Goal: Navigation & Orientation: Find specific page/section

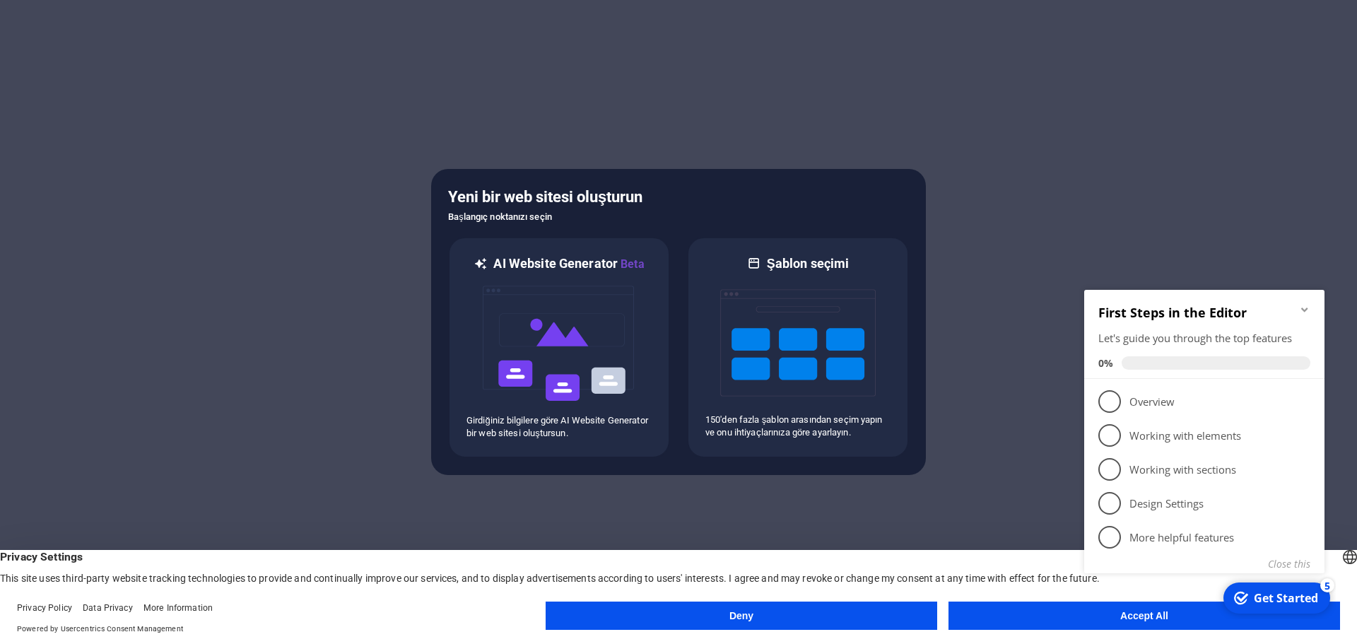
click at [1116, 622] on button "Accept All" at bounding box center [1143, 615] width 391 height 28
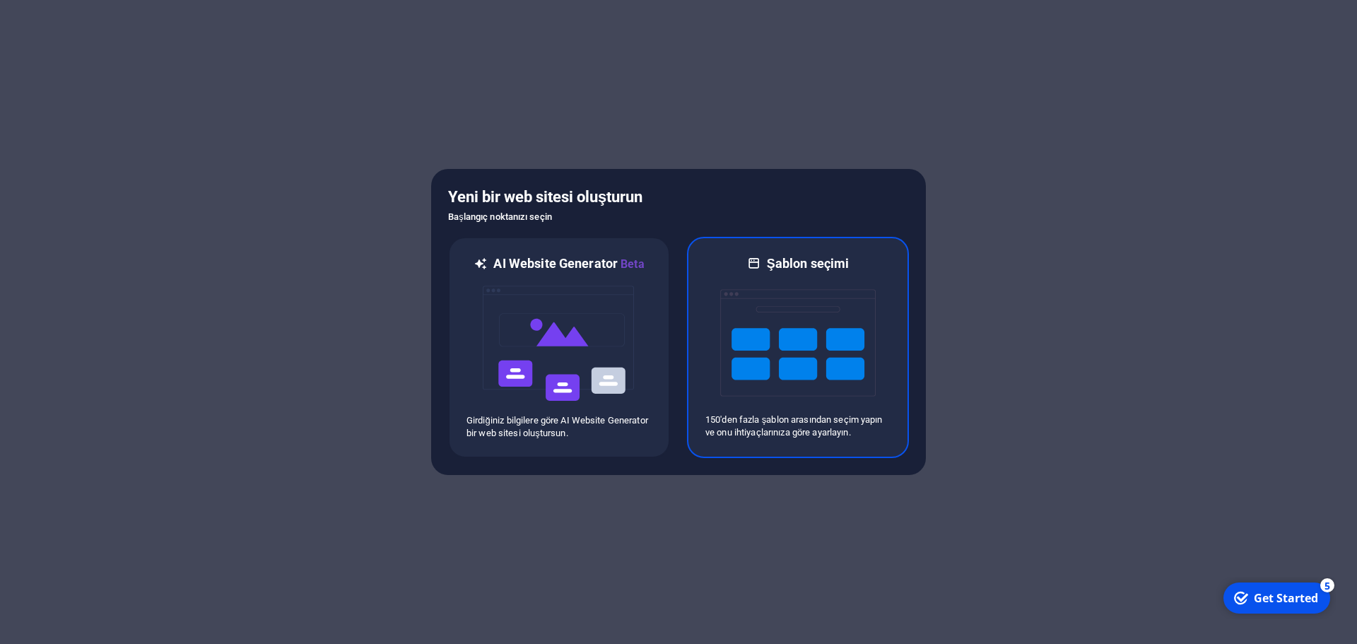
click at [779, 345] on img at bounding box center [797, 342] width 155 height 141
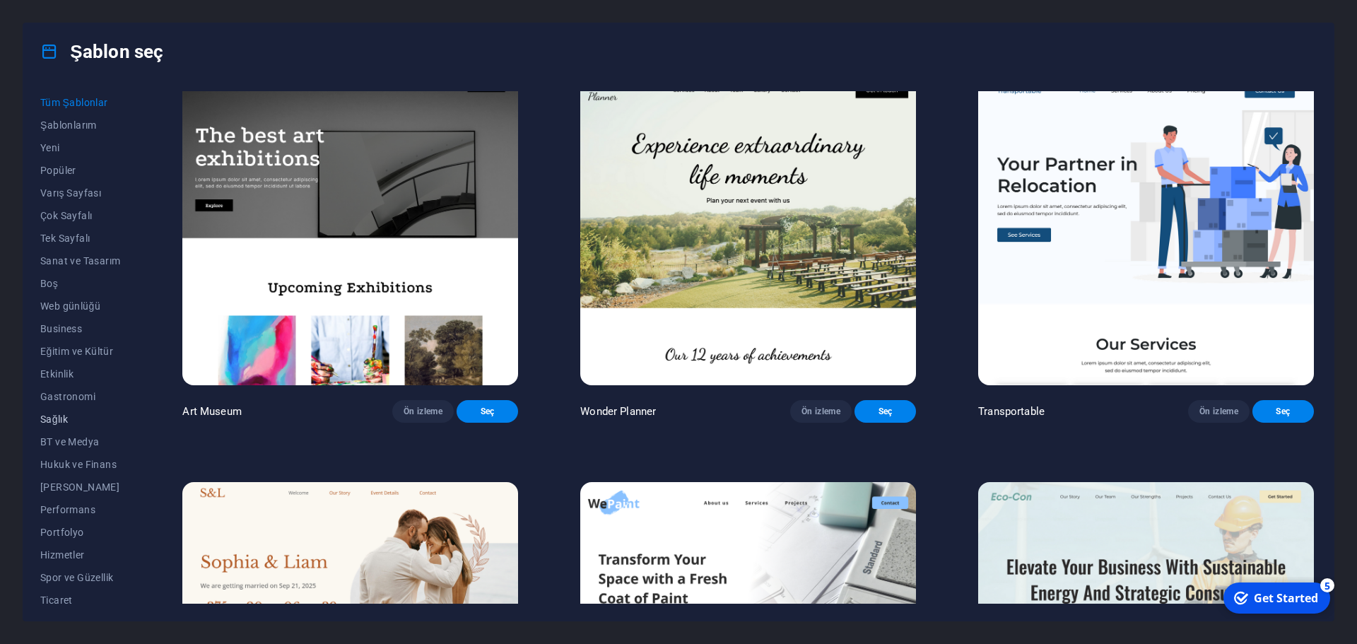
scroll to position [53, 0]
click at [56, 502] on span "Hizmetler" at bounding box center [80, 501] width 80 height 11
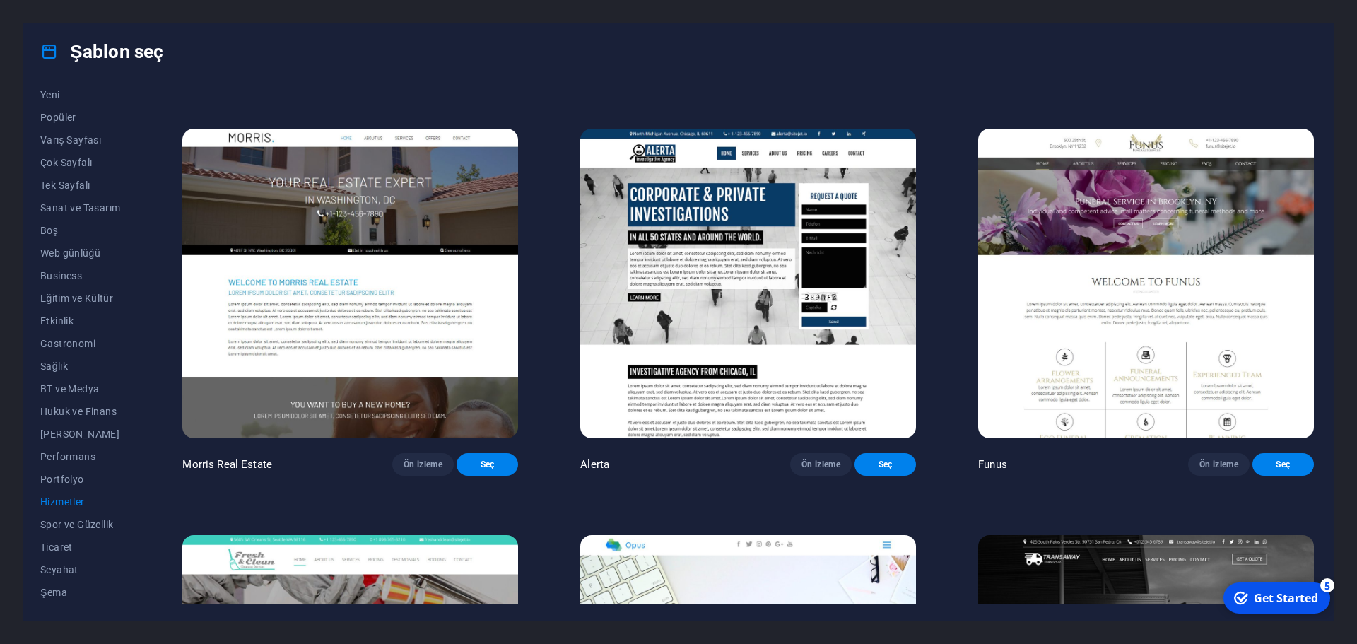
scroll to position [1638, 0]
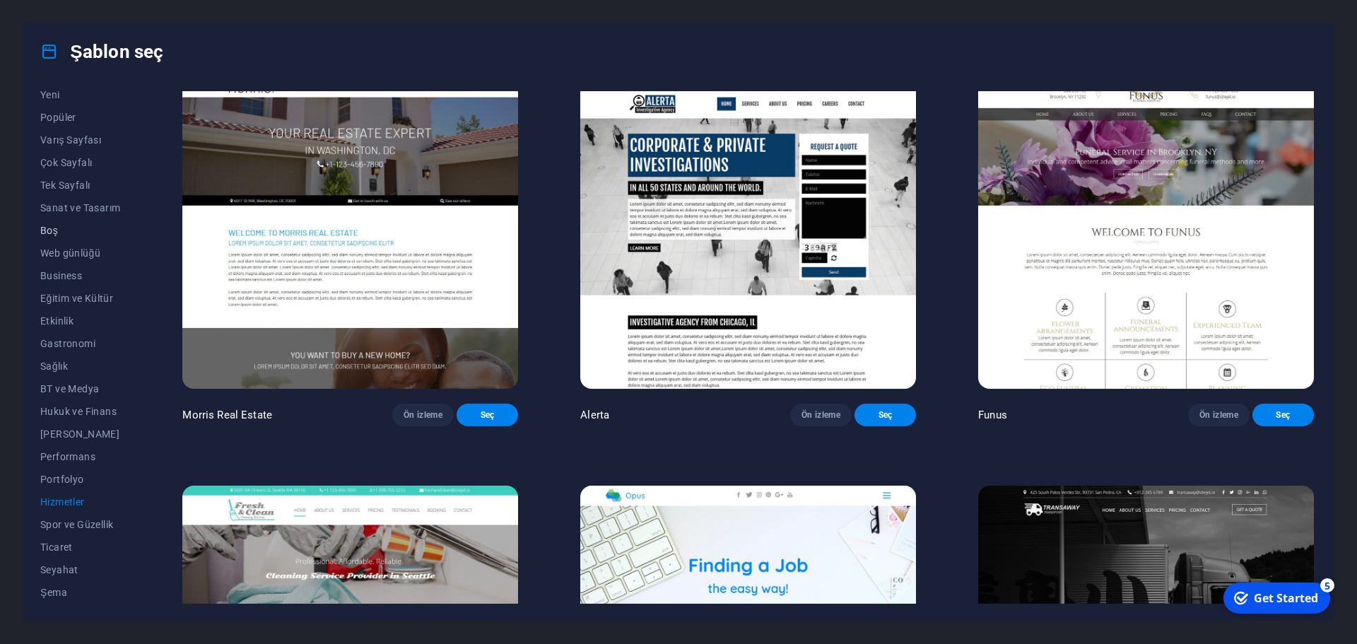
click at [52, 230] on span "Boş" at bounding box center [80, 230] width 80 height 11
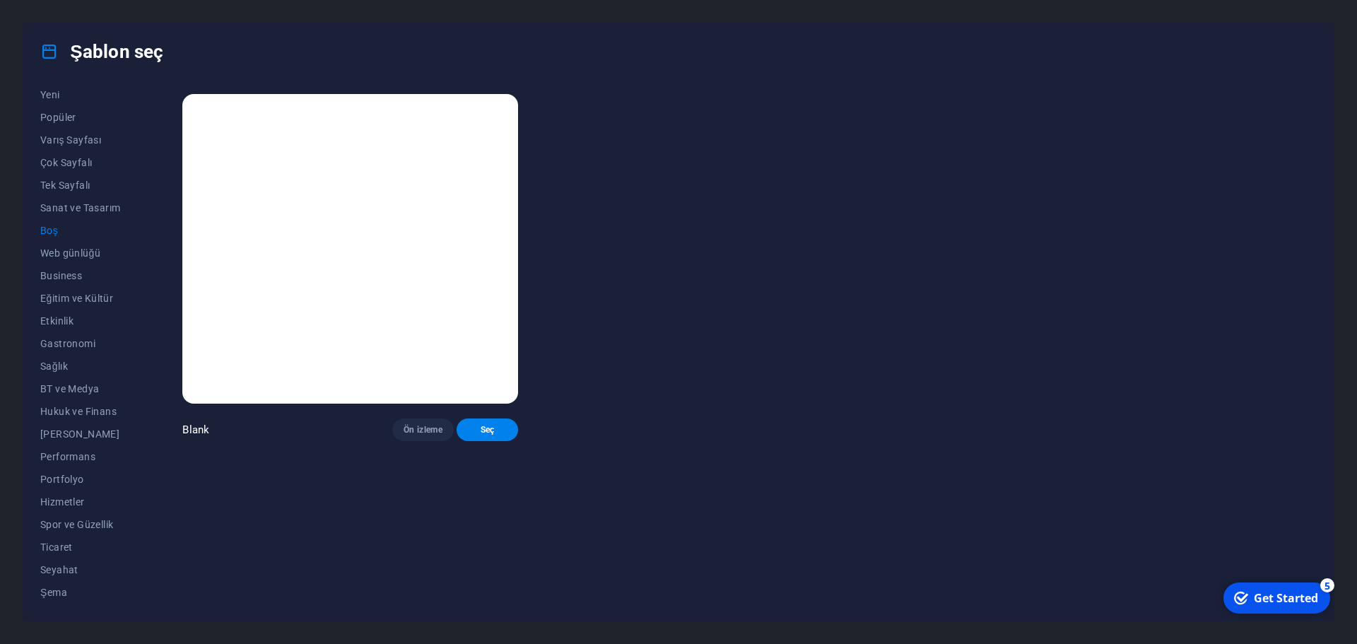
scroll to position [0, 0]
click at [83, 149] on button "Varış Sayfası" at bounding box center [80, 140] width 80 height 23
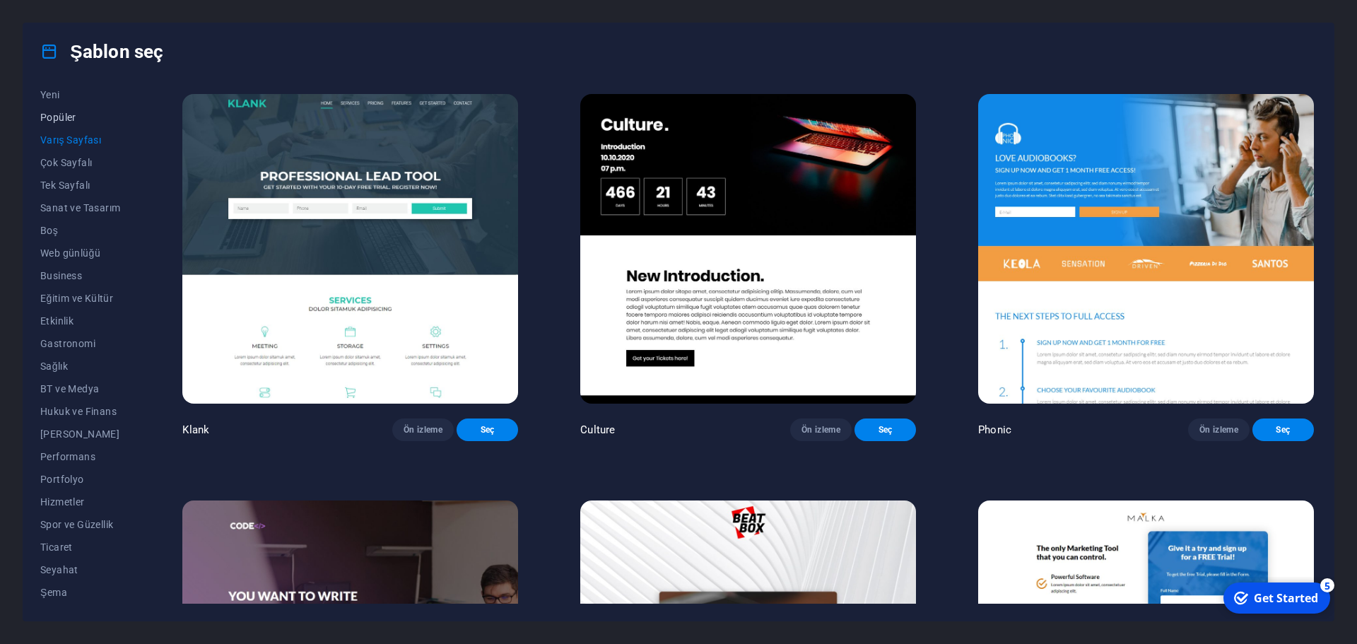
click at [64, 117] on span "Popüler" at bounding box center [80, 117] width 80 height 11
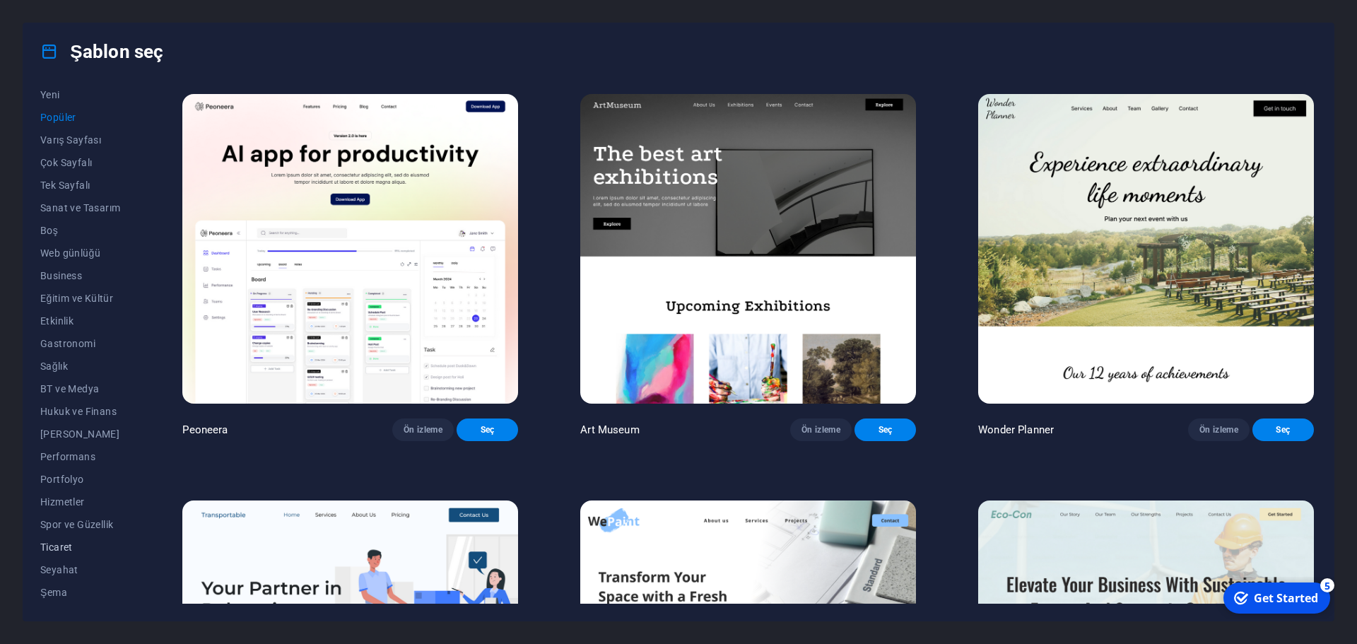
click at [54, 545] on span "Ticaret" at bounding box center [80, 546] width 80 height 11
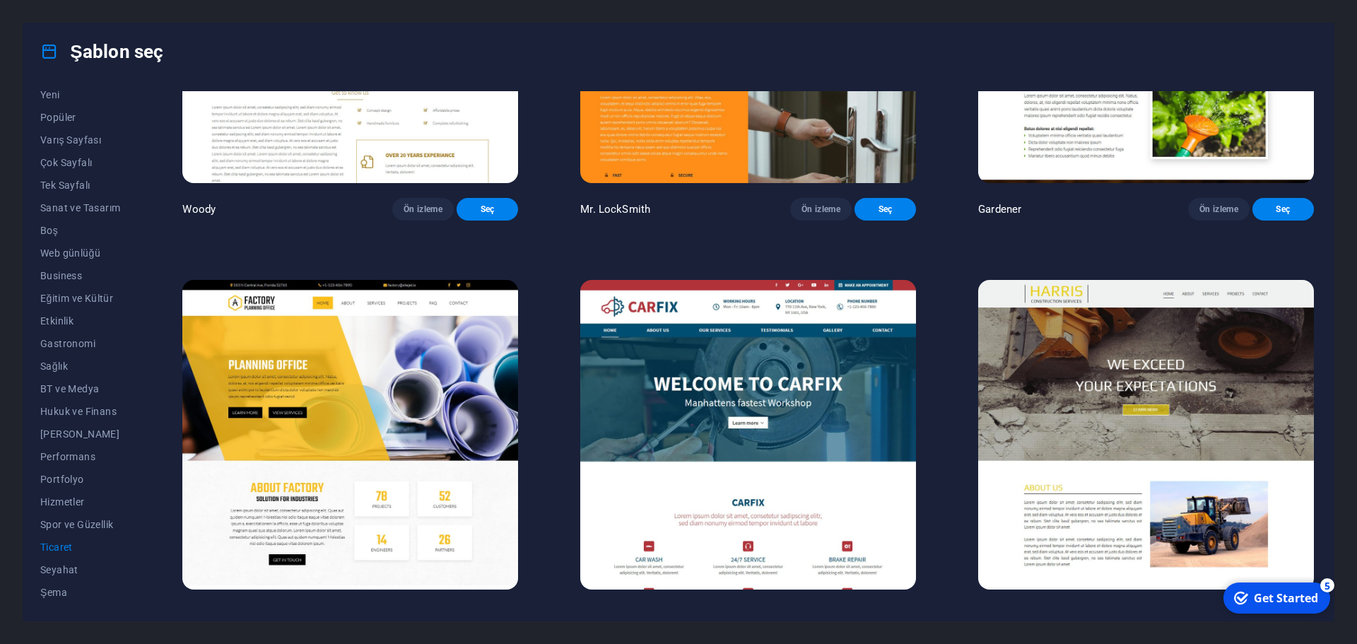
scroll to position [627, 0]
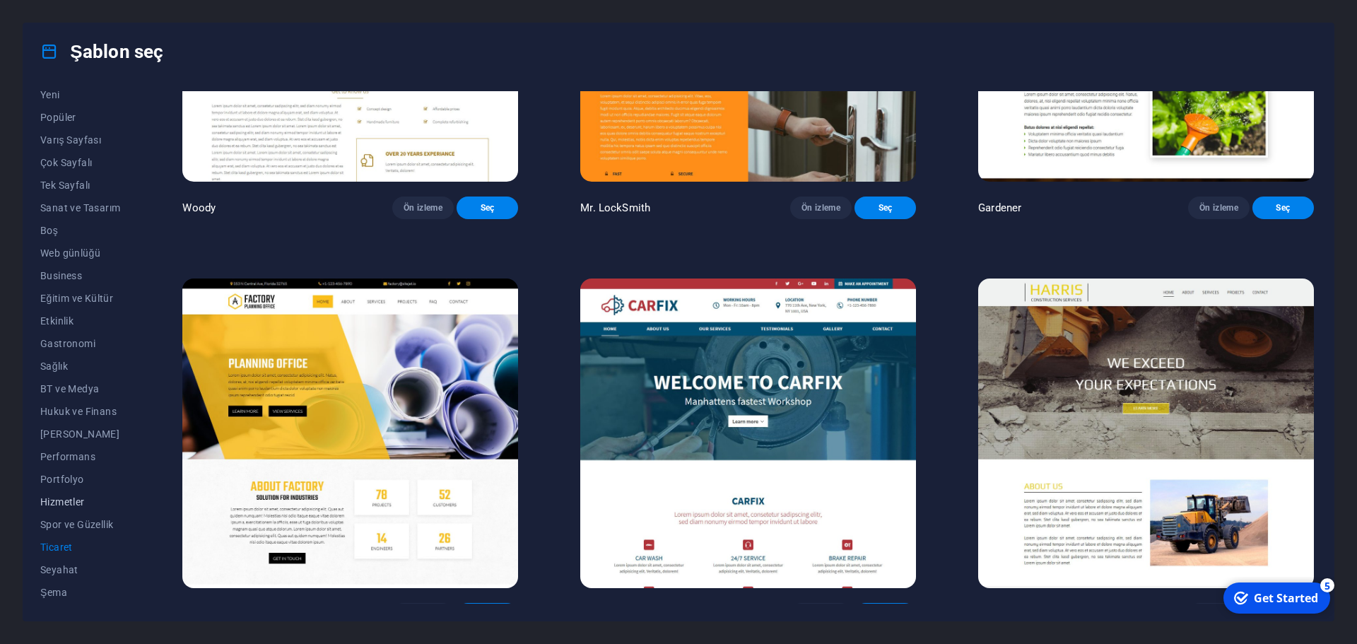
click at [65, 502] on span "Hizmetler" at bounding box center [80, 501] width 80 height 11
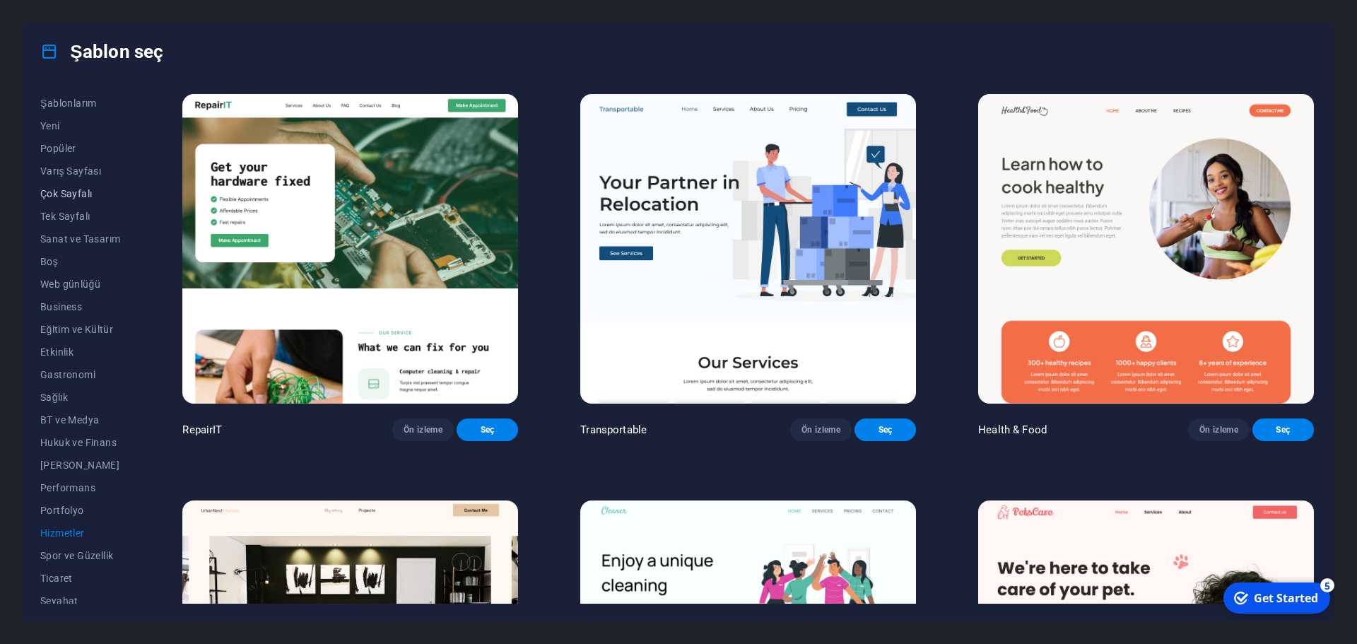
scroll to position [0, 0]
click at [52, 213] on span "Çok Sayfalı" at bounding box center [80, 215] width 80 height 11
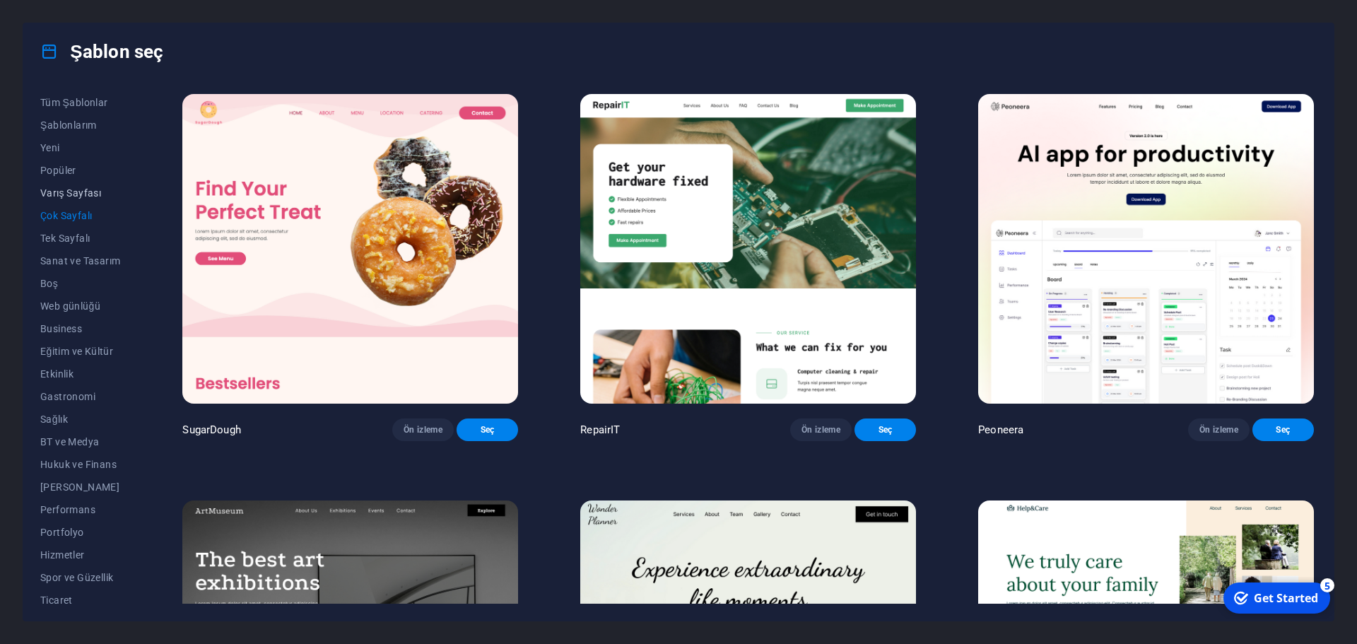
click at [57, 200] on button "Varış Sayfası" at bounding box center [80, 193] width 80 height 23
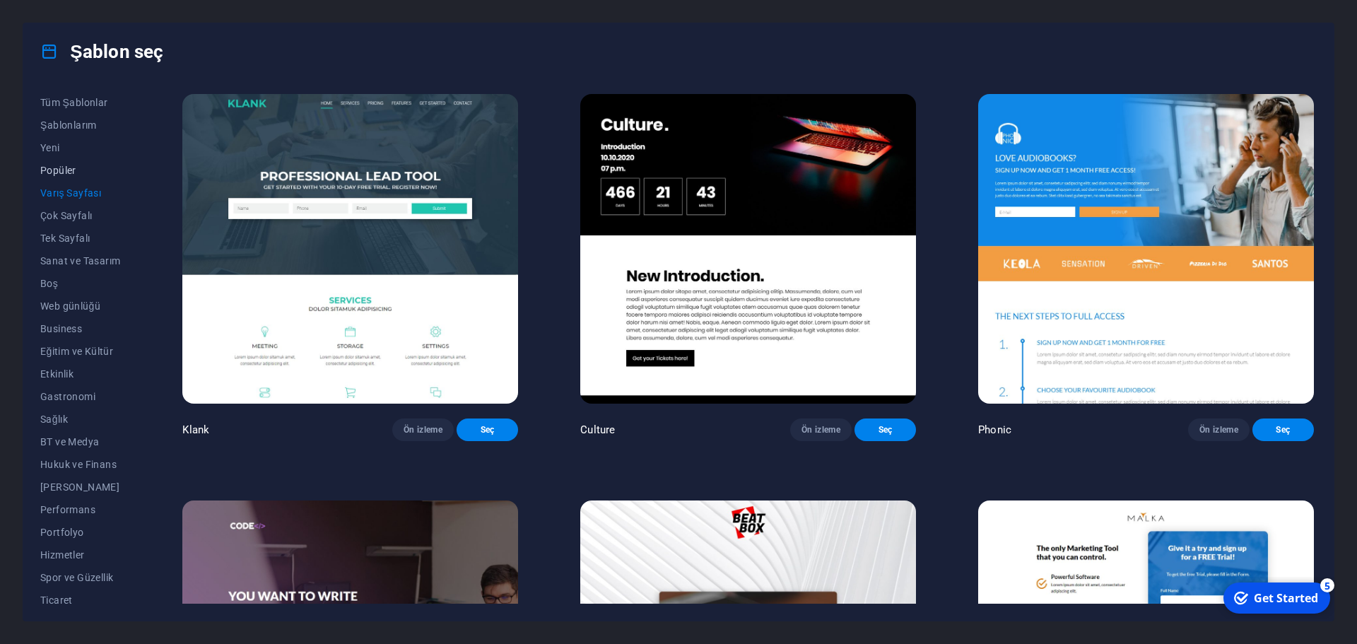
click at [53, 170] on span "Popüler" at bounding box center [80, 170] width 80 height 11
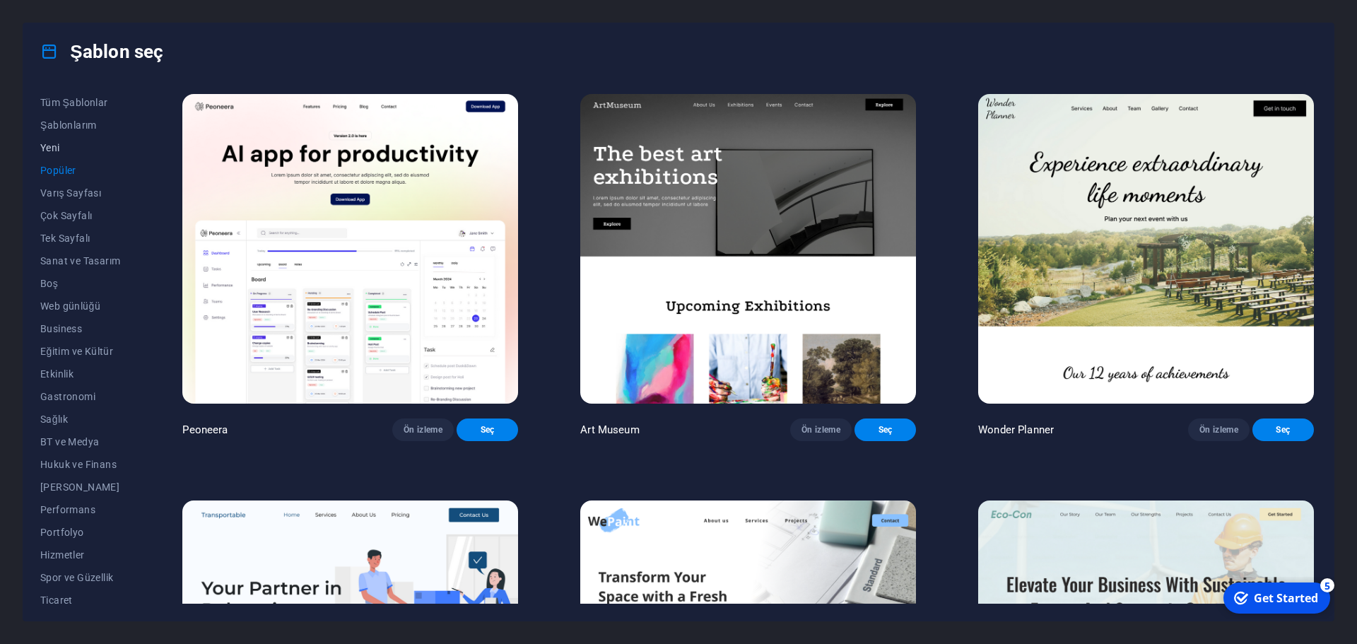
click at [54, 142] on span "Yeni" at bounding box center [80, 147] width 80 height 11
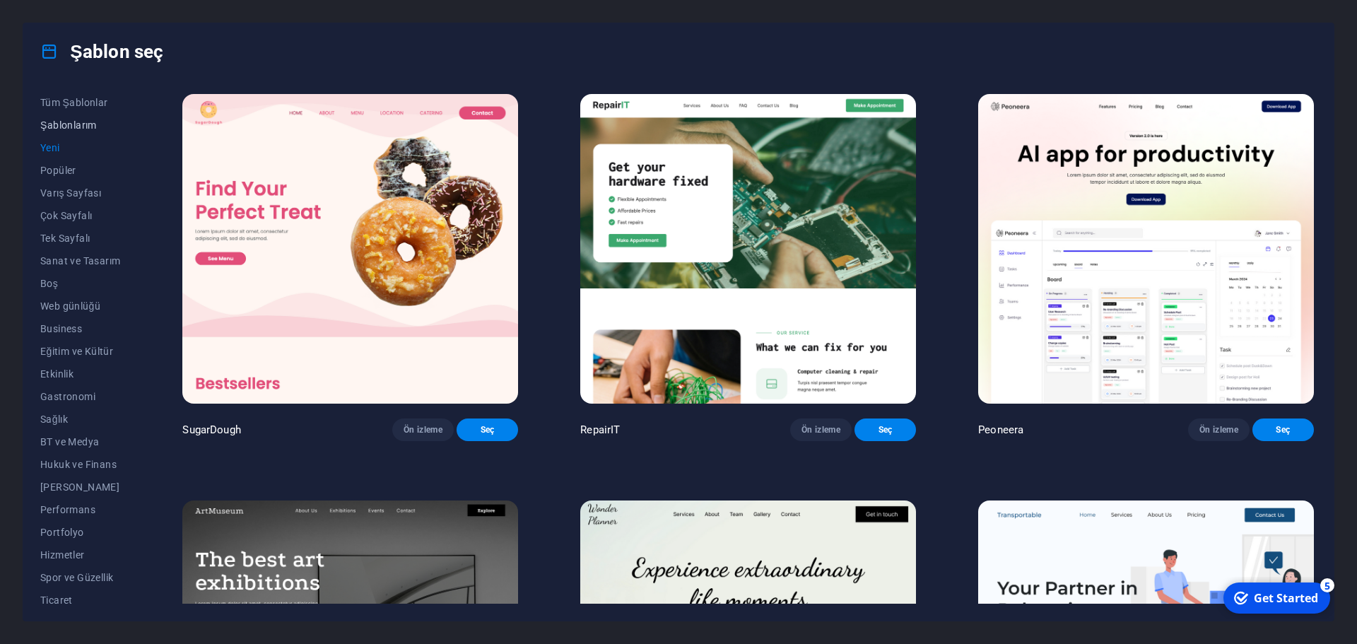
click at [81, 124] on span "Şablonlarım" at bounding box center [80, 124] width 80 height 11
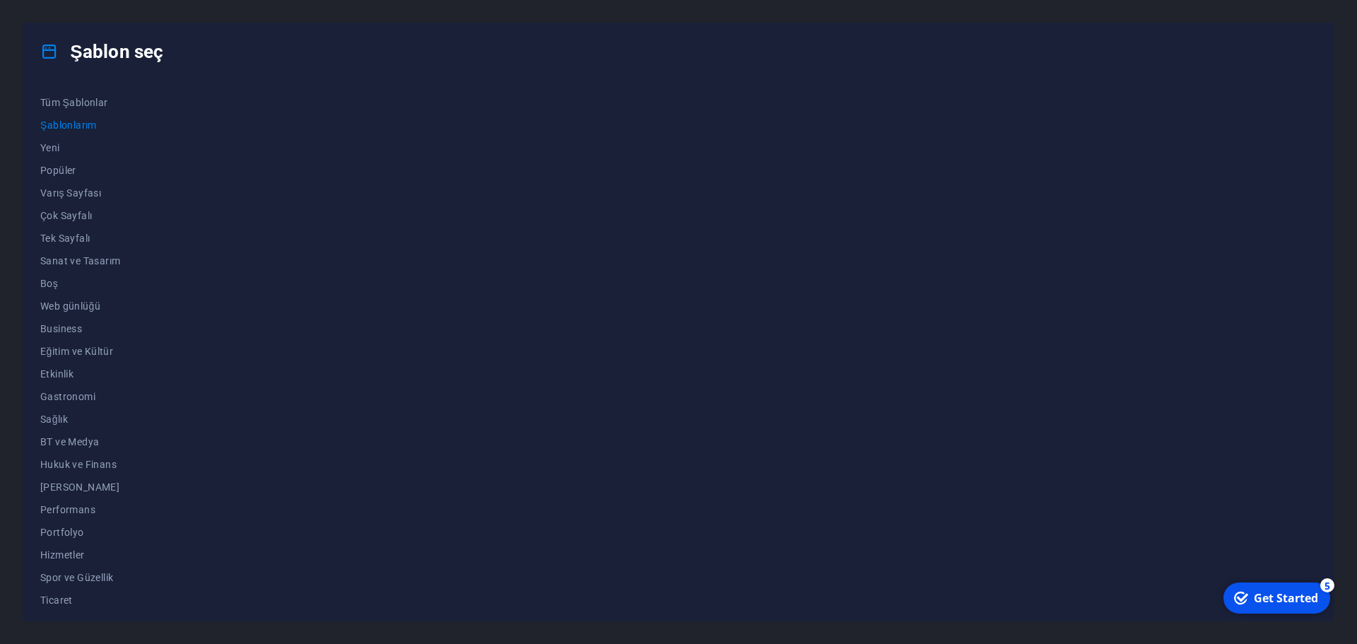
click at [81, 124] on span "Şablonlarım" at bounding box center [80, 124] width 80 height 11
click at [74, 95] on button "Tüm Şablonlar" at bounding box center [80, 102] width 80 height 23
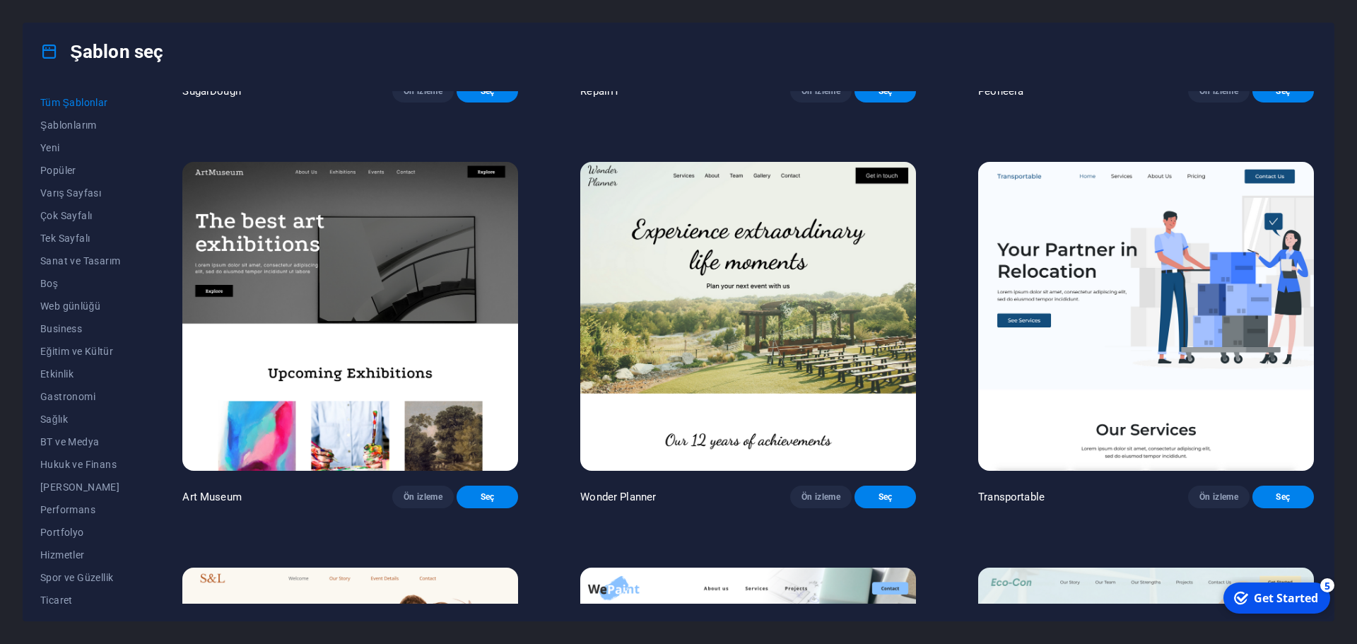
scroll to position [353, 0]
